Goal: Information Seeking & Learning: Check status

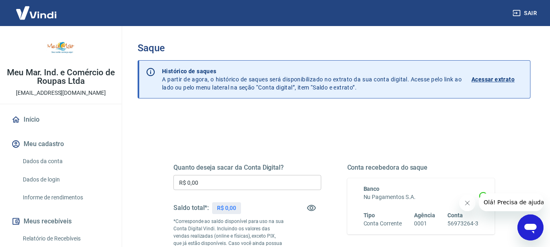
scroll to position [41, 0]
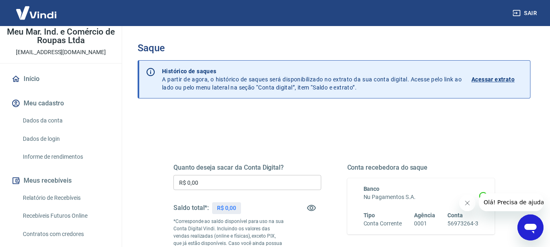
click at [72, 199] on link "Relatório de Recebíveis" at bounding box center [66, 198] width 92 height 17
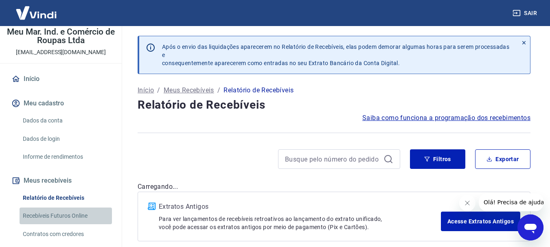
click at [72, 221] on link "Recebíveis Futuros Online" at bounding box center [66, 216] width 92 height 17
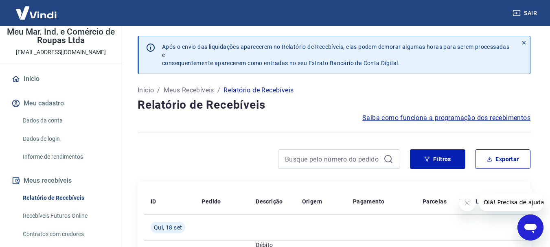
click at [38, 77] on link "Início" at bounding box center [61, 79] width 102 height 18
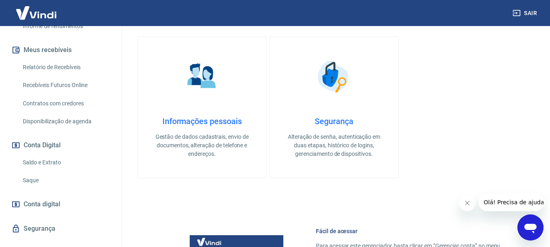
scroll to position [186, 0]
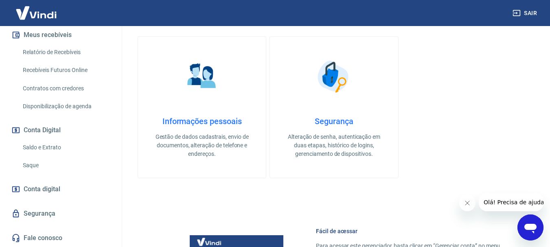
click at [48, 143] on link "Saldo e Extrato" at bounding box center [66, 147] width 92 height 17
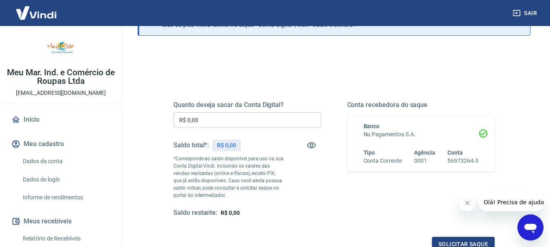
scroll to position [81, 0]
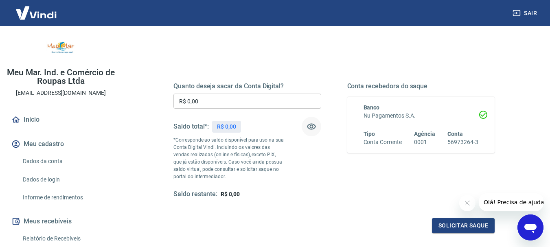
click at [315, 122] on icon "button" at bounding box center [311, 127] width 10 height 10
